Goal: Navigation & Orientation: Go to known website

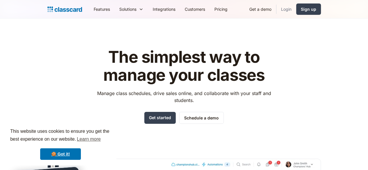
click at [296, 7] on link "Login" at bounding box center [286, 9] width 20 height 13
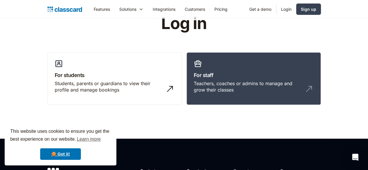
scroll to position [23, 0]
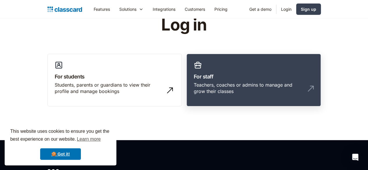
click at [229, 82] on div "Teachers, coaches or admins to manage and grow their classes" at bounding box center [248, 88] width 108 height 13
